Goal: Check status: Check status

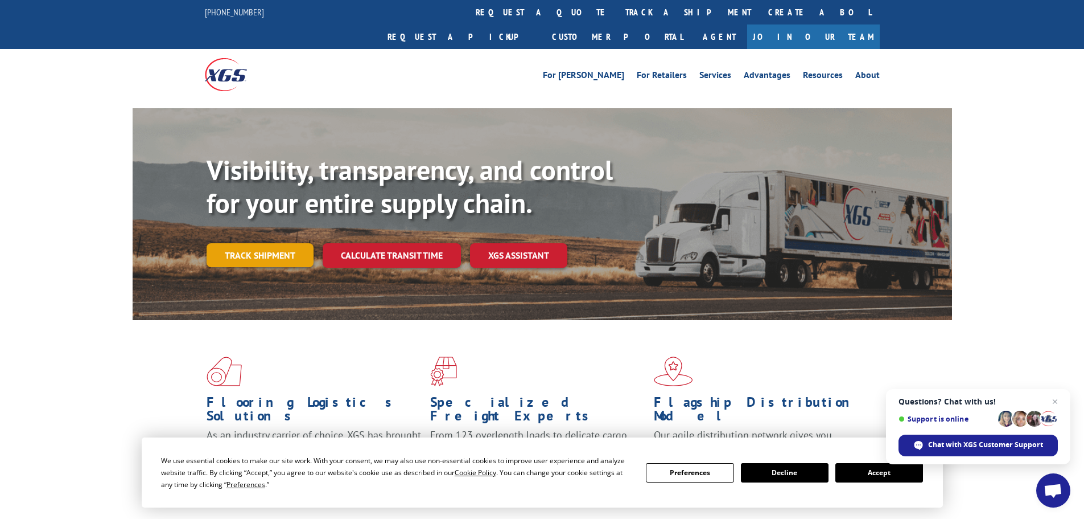
click at [253, 243] on link "Track shipment" at bounding box center [260, 255] width 107 height 24
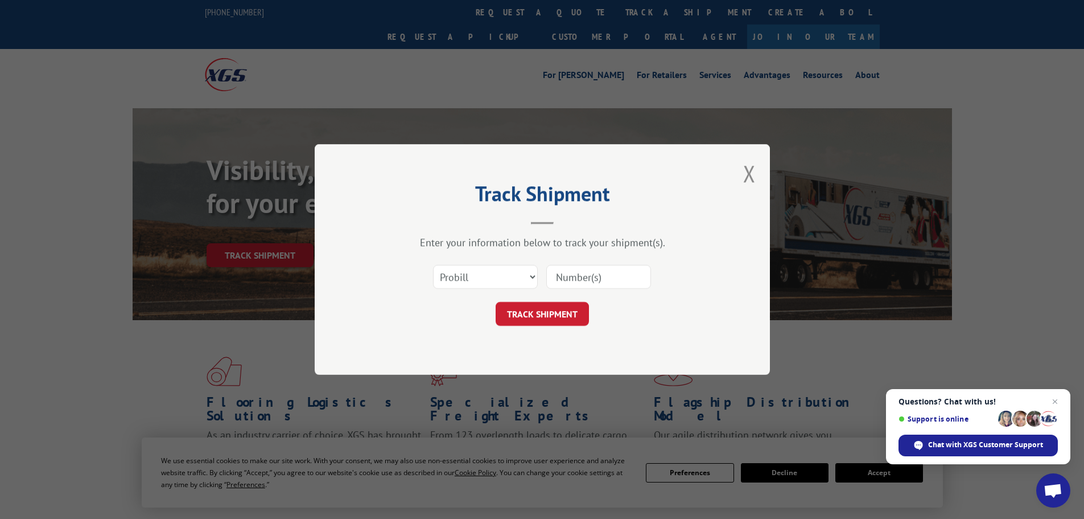
click at [623, 274] on input at bounding box center [598, 277] width 105 height 24
click at [591, 280] on input at bounding box center [598, 277] width 105 height 24
paste input "018671250925"
type input "018671250925"
click at [547, 318] on button "TRACK SHIPMENT" at bounding box center [542, 314] width 93 height 24
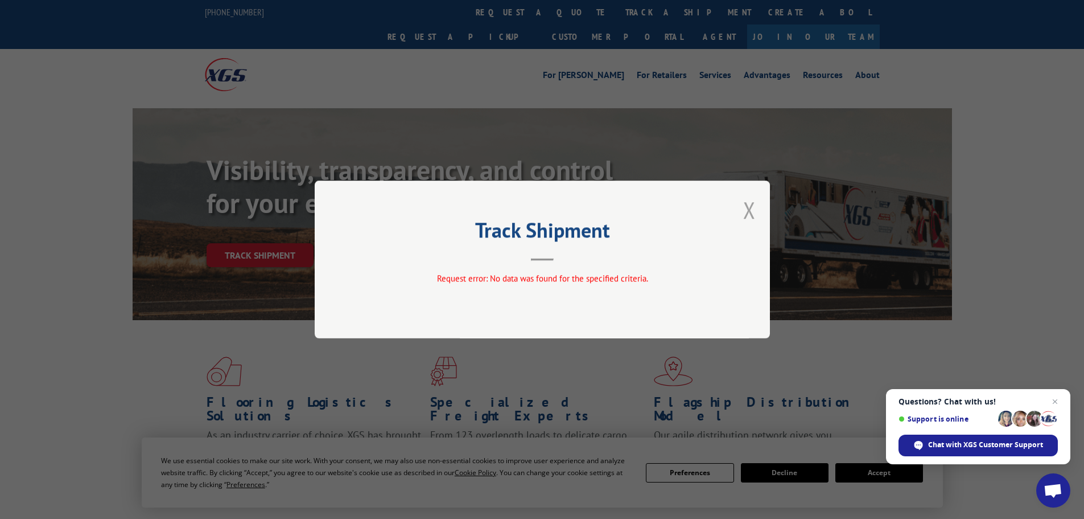
click at [753, 208] on button "Close modal" at bounding box center [749, 210] width 13 height 30
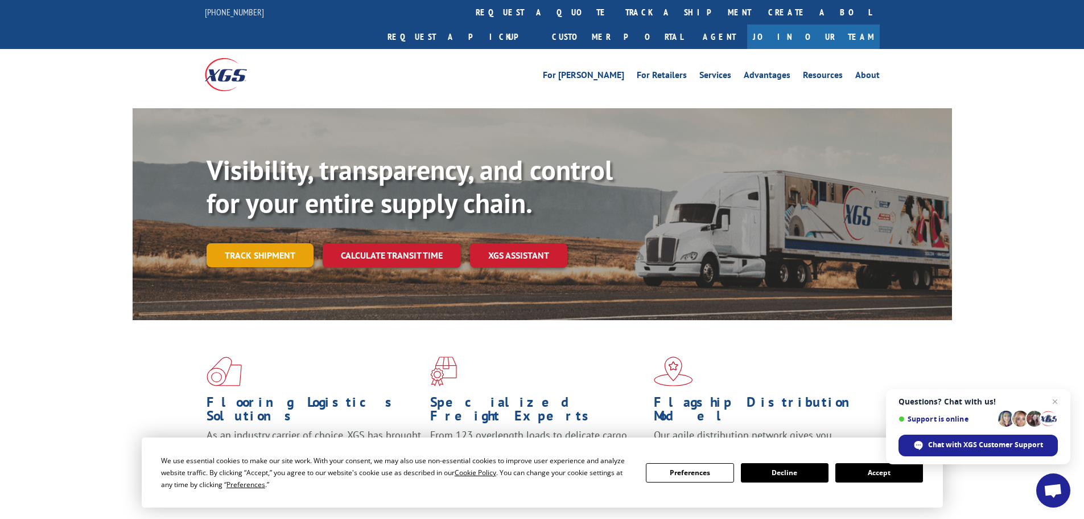
click at [261, 243] on link "Track shipment" at bounding box center [260, 255] width 107 height 24
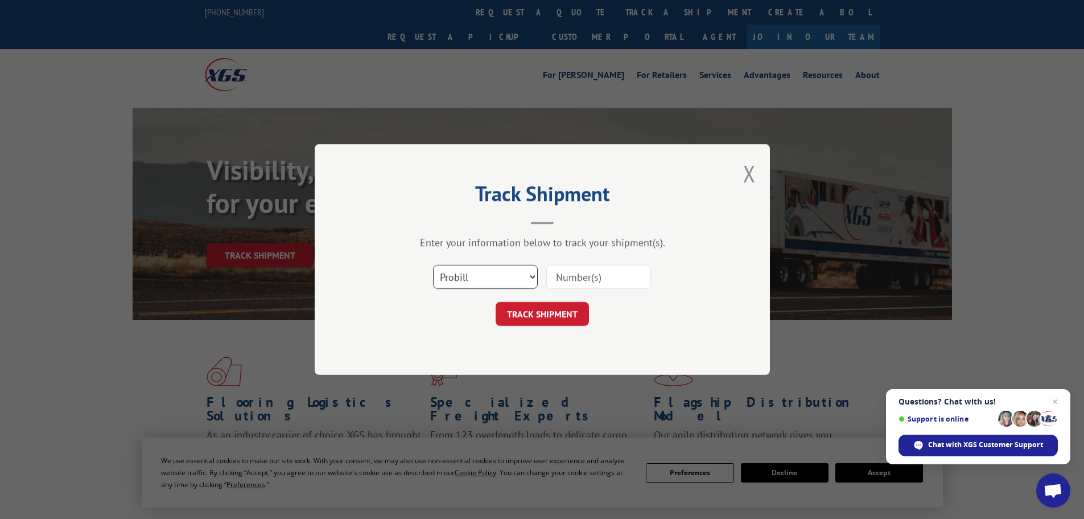
click at [473, 277] on select "Select category... Probill BOL PO" at bounding box center [485, 277] width 105 height 24
select select "po"
click at [433, 265] on select "Select category... Probill BOL PO" at bounding box center [485, 277] width 105 height 24
click at [604, 275] on input at bounding box center [598, 277] width 105 height 24
paste input "06549706"
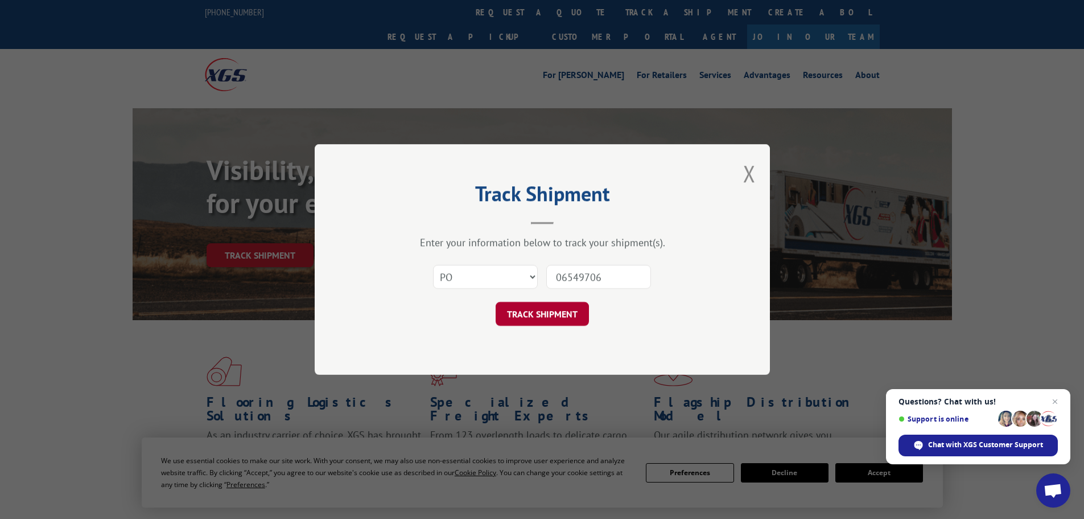
type input "06549706"
click at [565, 319] on button "TRACK SHIPMENT" at bounding box center [542, 314] width 93 height 24
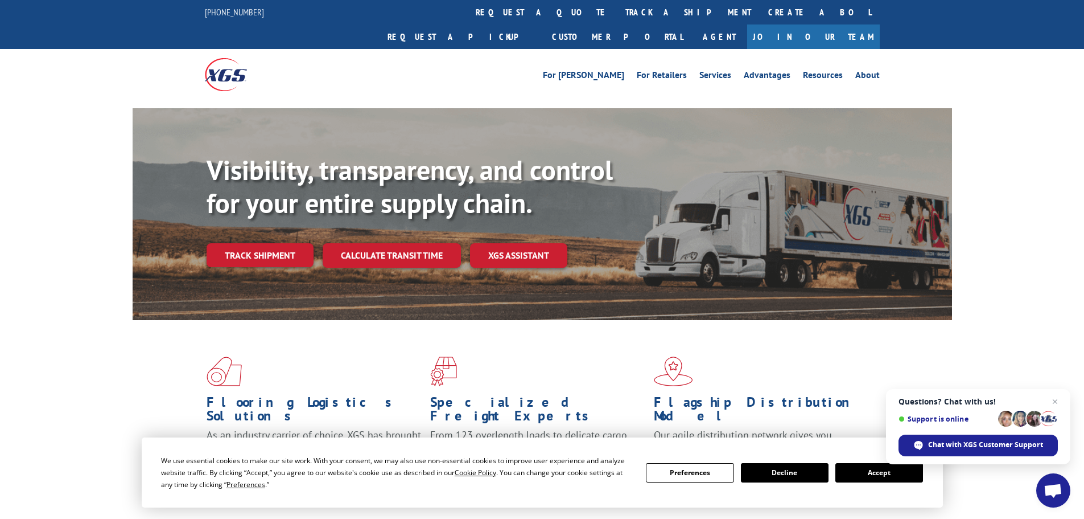
click at [270, 243] on link "Track shipment" at bounding box center [260, 255] width 107 height 24
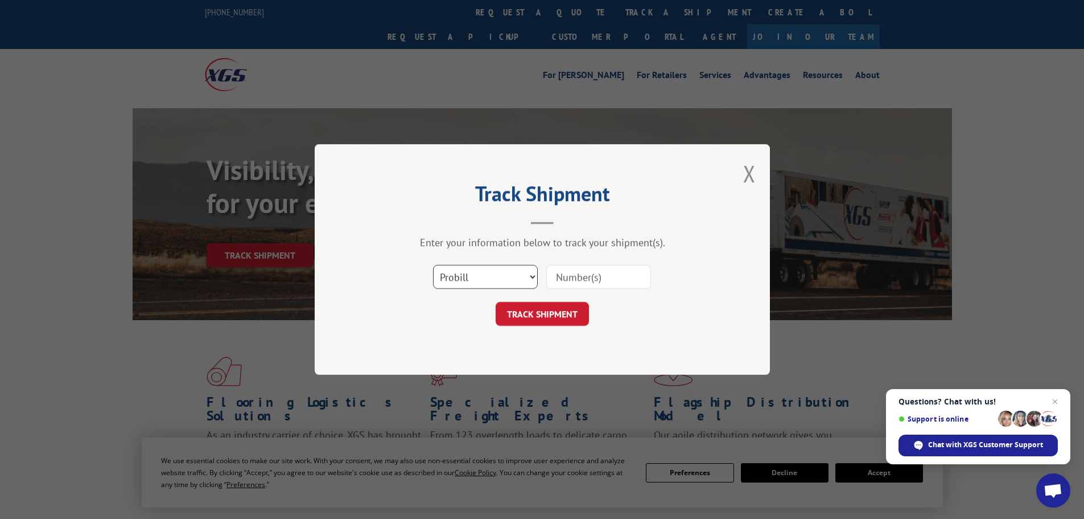
click at [488, 277] on select "Select category... Probill BOL PO" at bounding box center [485, 277] width 105 height 24
select select "po"
click at [433, 265] on select "Select category... Probill BOL PO" at bounding box center [485, 277] width 105 height 24
click at [601, 274] on input at bounding box center [598, 277] width 105 height 24
paste input "06549196"
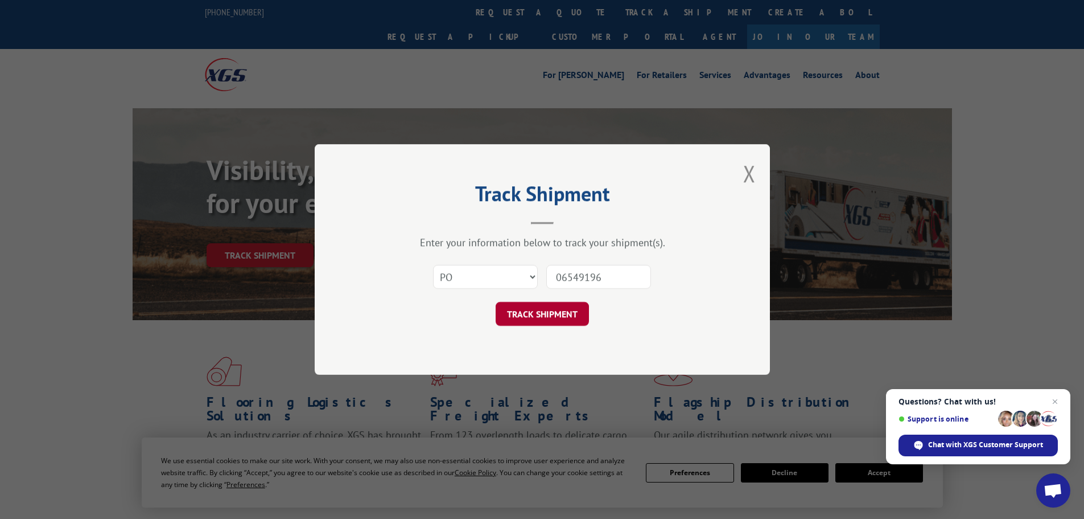
type input "06549196"
click at [568, 321] on button "TRACK SHIPMENT" at bounding box center [542, 314] width 93 height 24
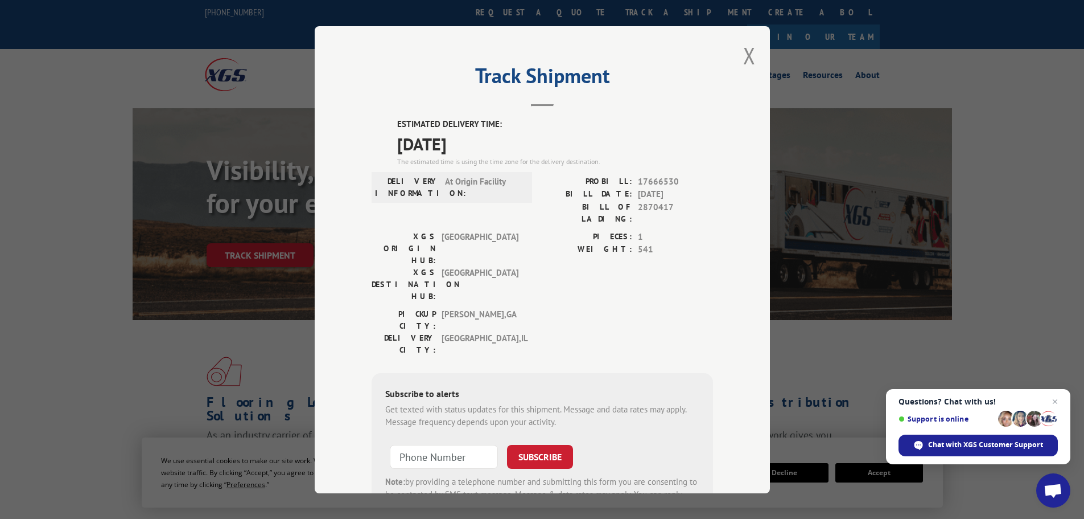
click at [175, 68] on div "Track Shipment ESTIMATED DELIVERY TIME: [DATE] The estimated time is using the …" at bounding box center [542, 259] width 1084 height 519
